Goal: Information Seeking & Learning: Check status

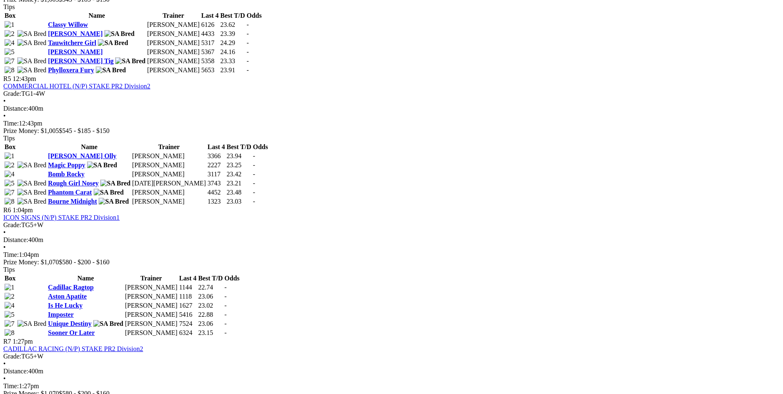
scroll to position [908, 0]
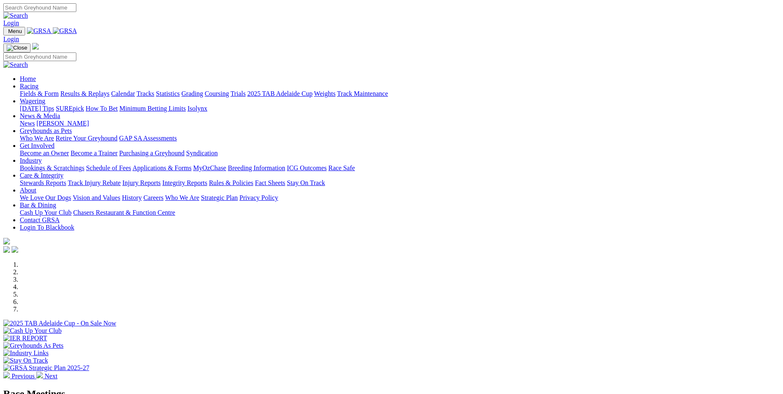
scroll to position [289, 0]
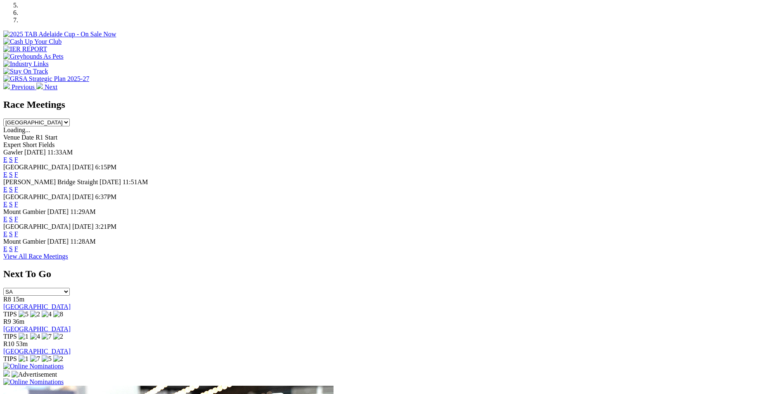
click at [18, 252] on link "F" at bounding box center [16, 248] width 4 height 7
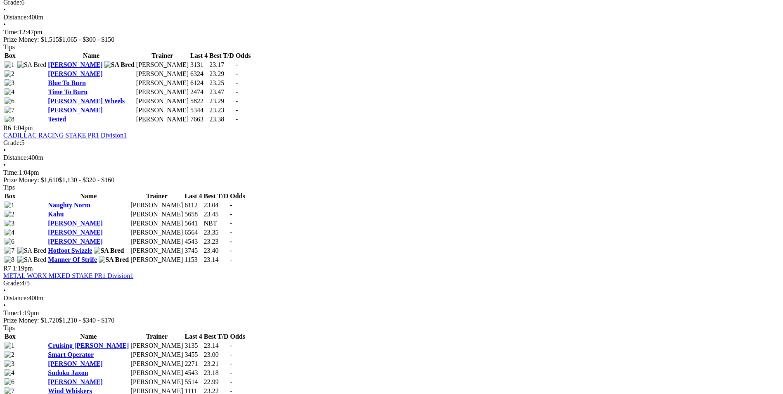
scroll to position [991, 0]
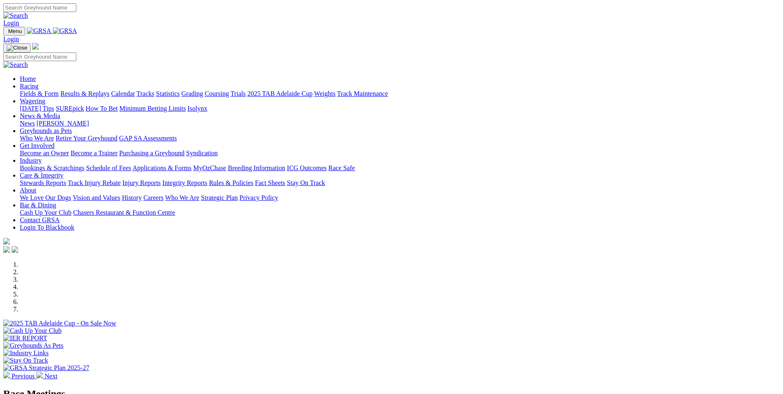
scroll to position [289, 0]
